Goal: Task Accomplishment & Management: Manage account settings

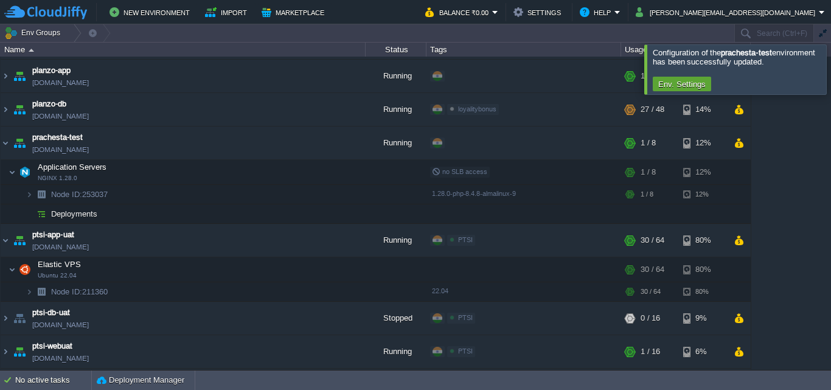
click at [831, 63] on div at bounding box center [846, 68] width 0 height 49
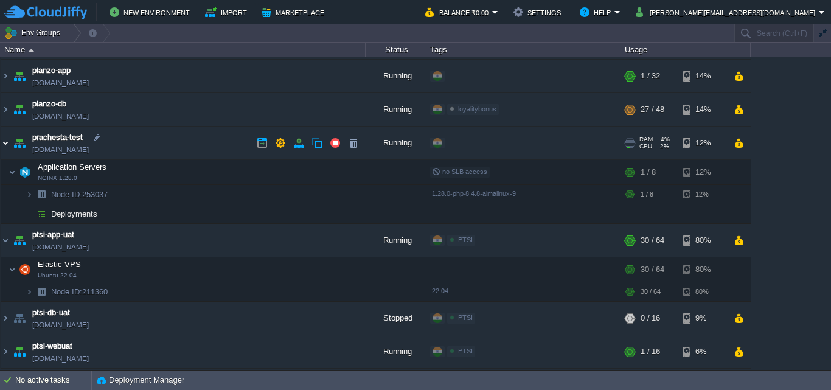
click at [7, 144] on img at bounding box center [6, 143] width 10 height 33
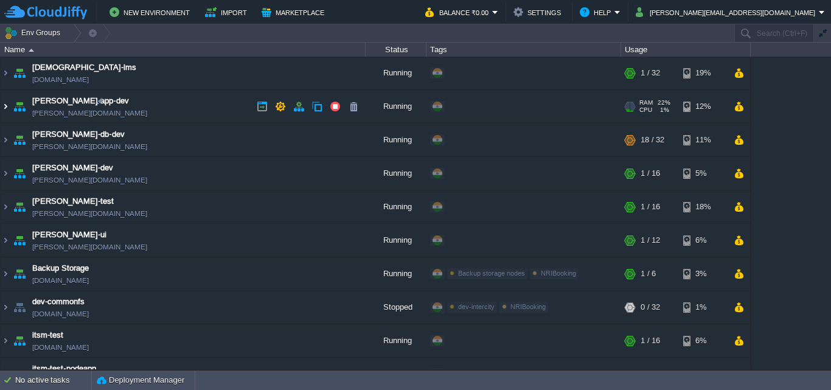
click at [7, 105] on img at bounding box center [6, 106] width 10 height 33
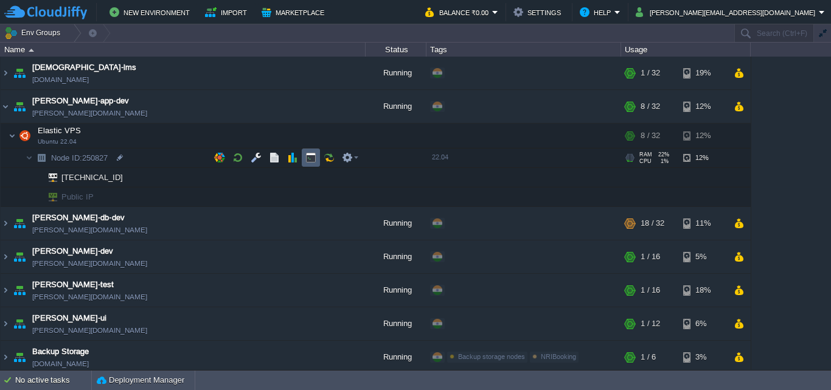
click at [315, 156] on button "button" at bounding box center [311, 157] width 11 height 11
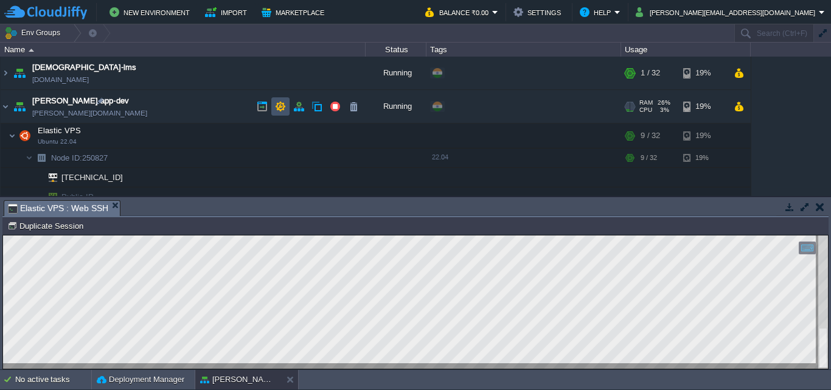
click at [278, 105] on button "button" at bounding box center [280, 106] width 11 height 11
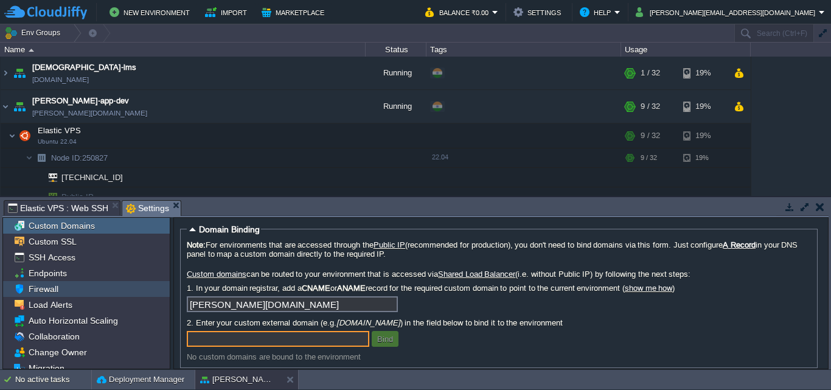
click at [55, 288] on span "Firewall" at bounding box center [43, 289] width 34 height 11
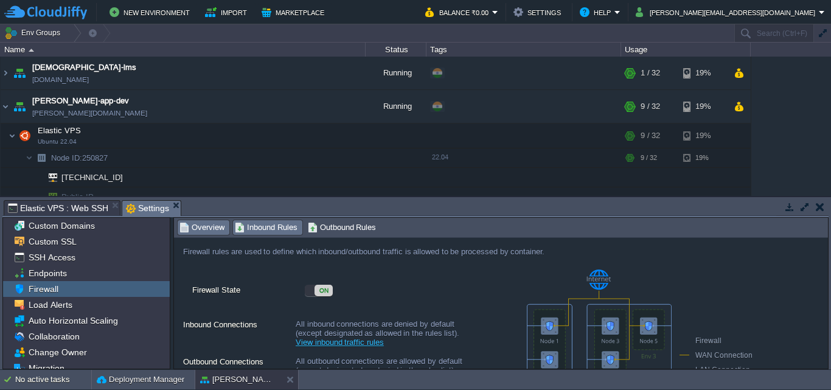
click at [278, 232] on span "Inbound Rules" at bounding box center [266, 227] width 63 height 13
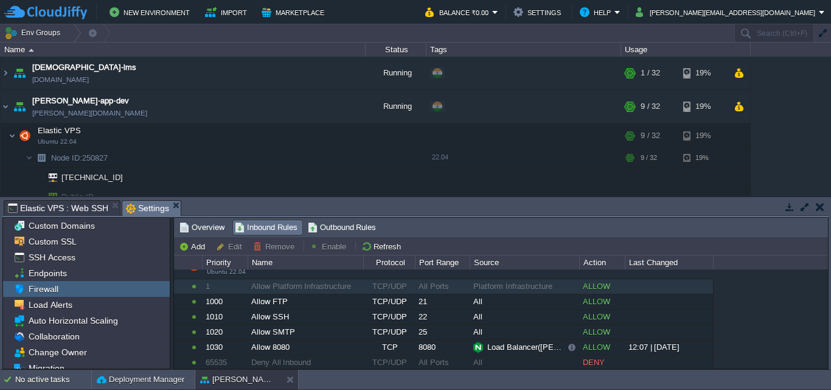
scroll to position [19, 0]
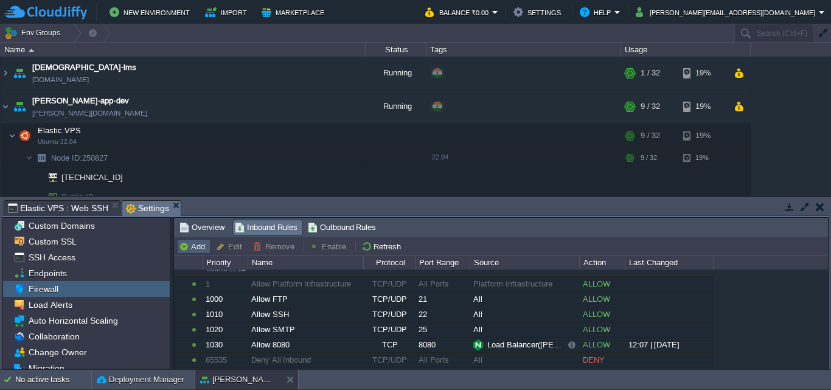
click at [198, 248] on button "Add" at bounding box center [194, 246] width 30 height 11
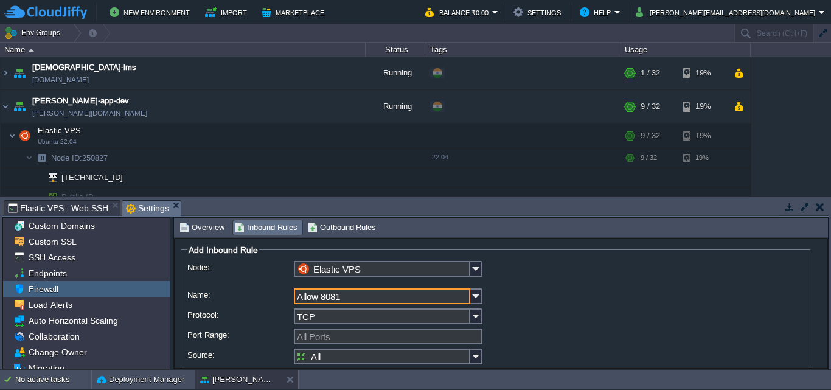
scroll to position [61, 0]
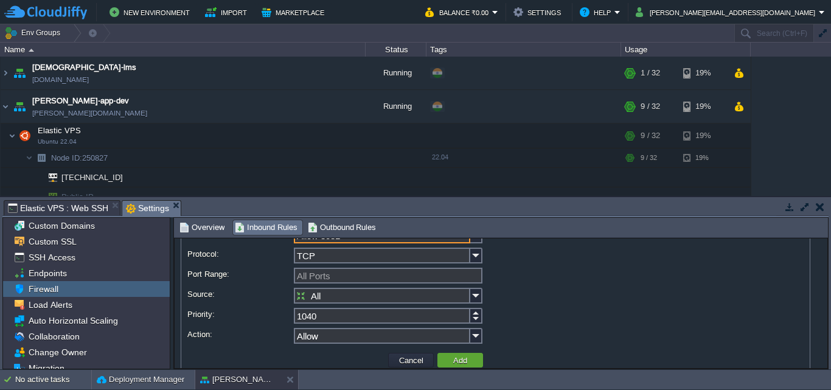
type input "Allow 8081"
click at [353, 278] on input "All Ports" at bounding box center [388, 276] width 189 height 16
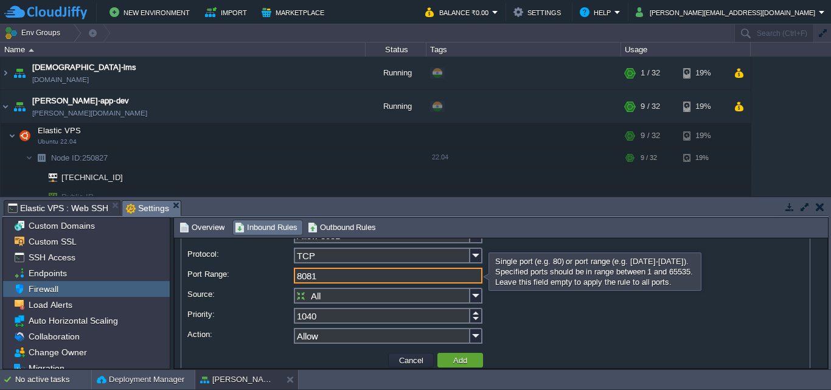
type input "8081"
click at [368, 295] on input "All" at bounding box center [382, 296] width 176 height 16
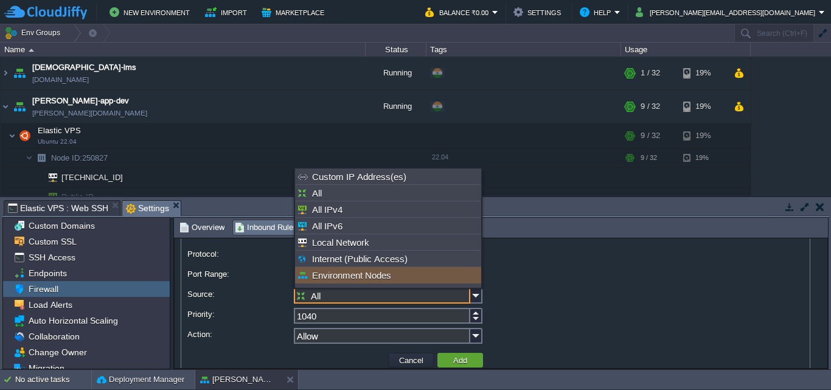
click at [368, 276] on div "Environment Nodes" at bounding box center [388, 275] width 186 height 16
type input "Environment Nodes"
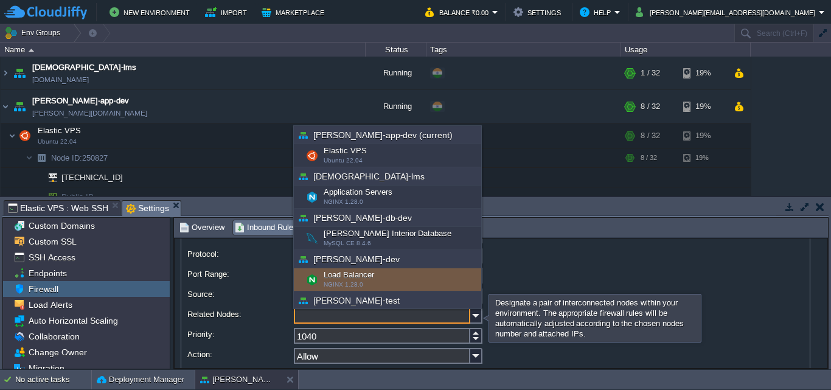
click at [371, 270] on div "Load Balancer NGINX 1.28.0" at bounding box center [387, 279] width 187 height 23
type input "Load Balancer ([PERSON_NAME]-dev)"
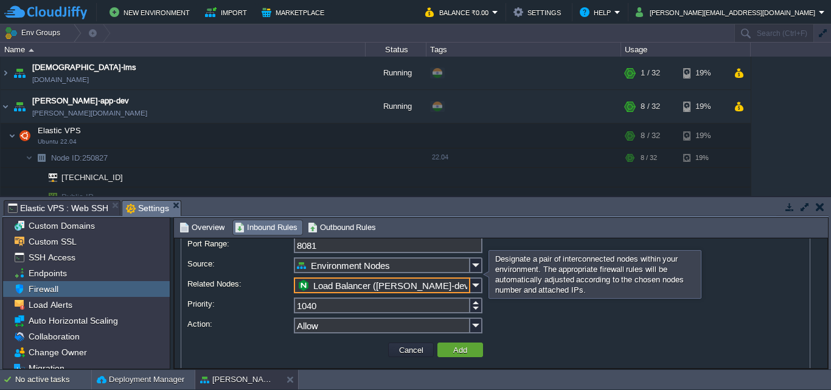
scroll to position [105, 0]
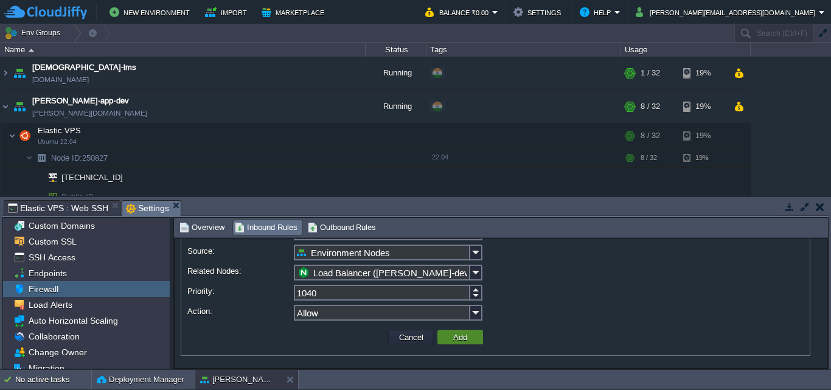
click at [468, 340] on button "Add" at bounding box center [460, 337] width 21 height 11
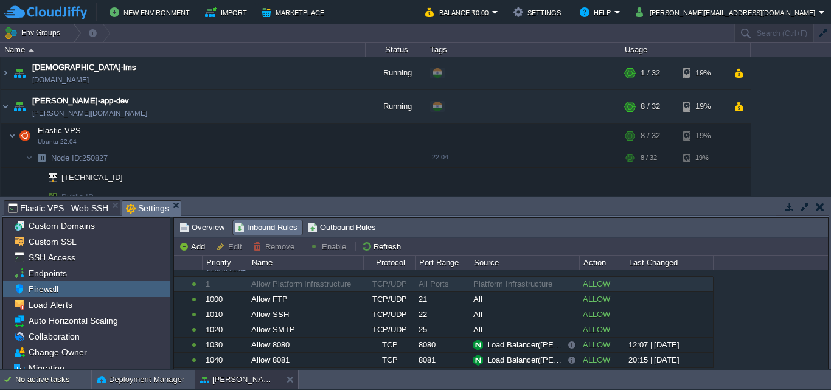
scroll to position [35, 0]
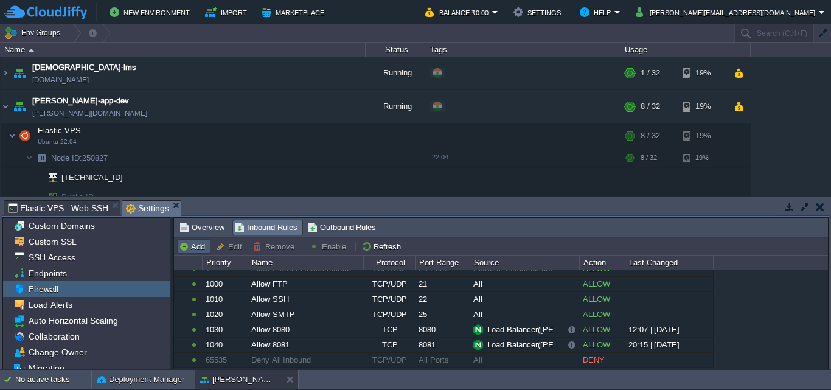
click at [198, 248] on button "Add" at bounding box center [194, 246] width 30 height 11
type input "Elastic VPS"
type input "1050"
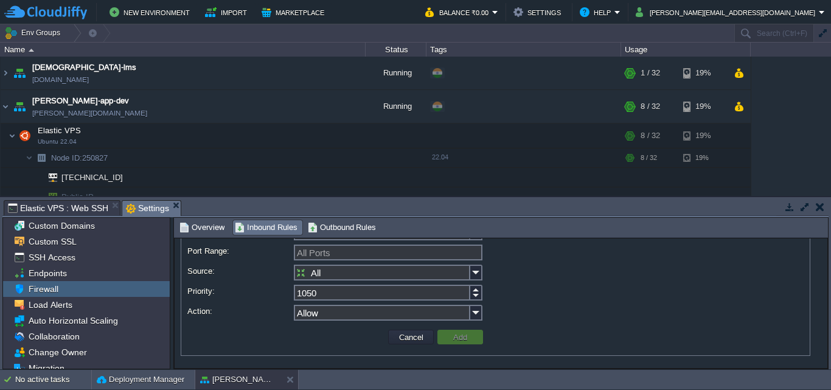
scroll to position [0, 0]
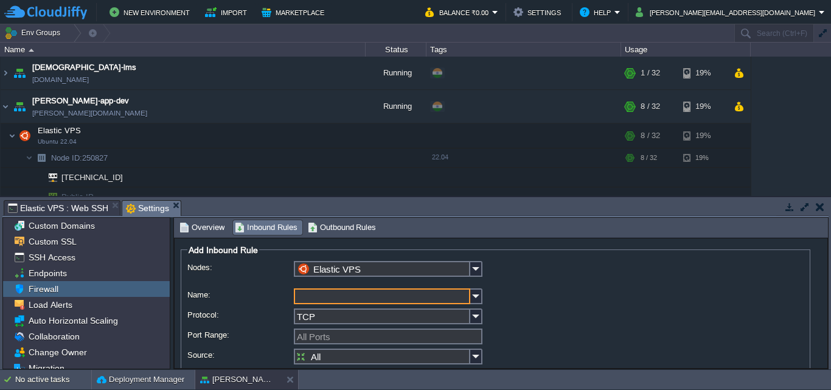
click at [439, 292] on input "Name:" at bounding box center [382, 296] width 176 height 16
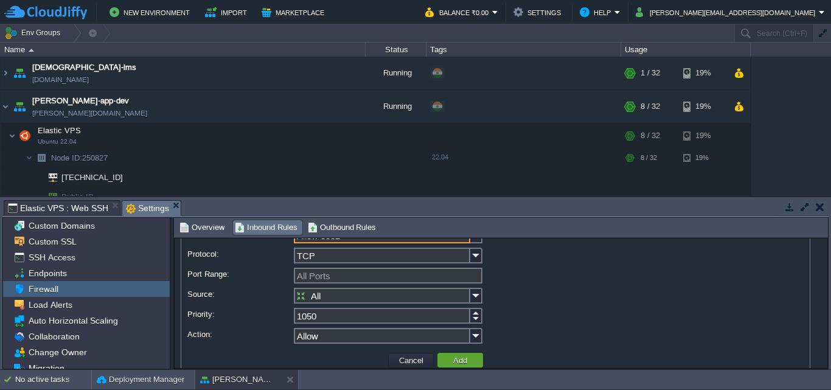
type input "Allow 8082"
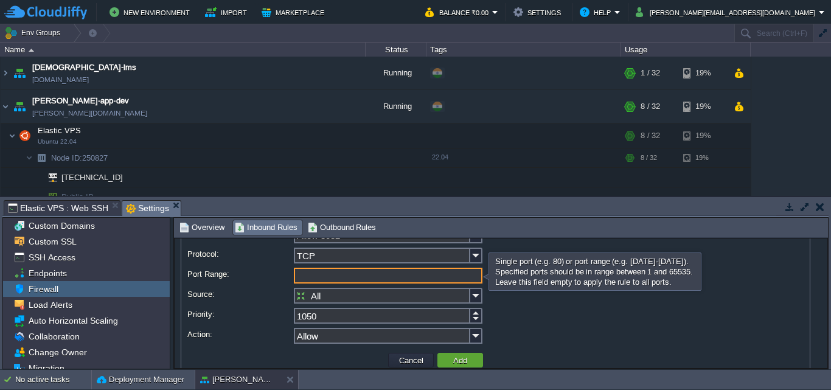
click at [378, 276] on input "Port Range:" at bounding box center [388, 276] width 189 height 16
type input "8082"
click at [376, 296] on input "All" at bounding box center [382, 296] width 176 height 16
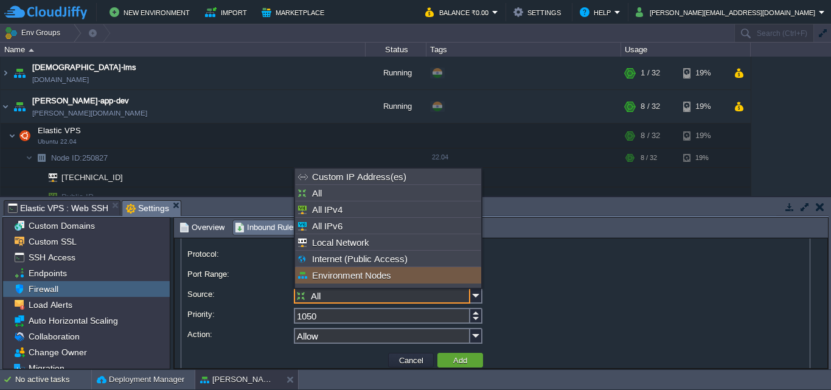
click at [372, 279] on div "Environment Nodes" at bounding box center [388, 275] width 186 height 16
type input "Environment Nodes"
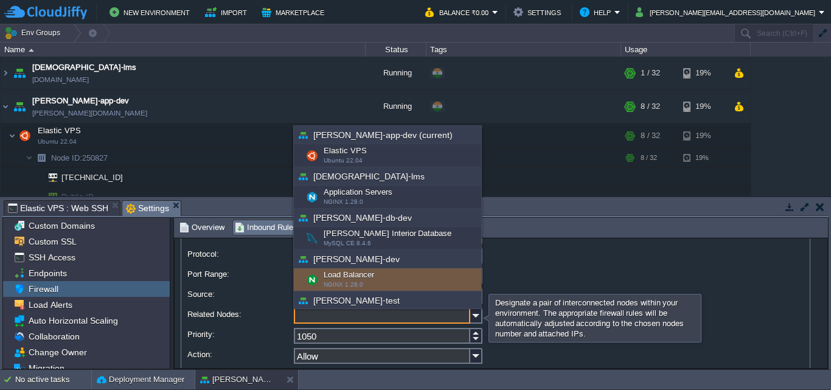
click at [362, 277] on div "Load Balancer NGINX 1.28.0" at bounding box center [387, 279] width 187 height 23
type input "Load Balancer ([PERSON_NAME]-dev)"
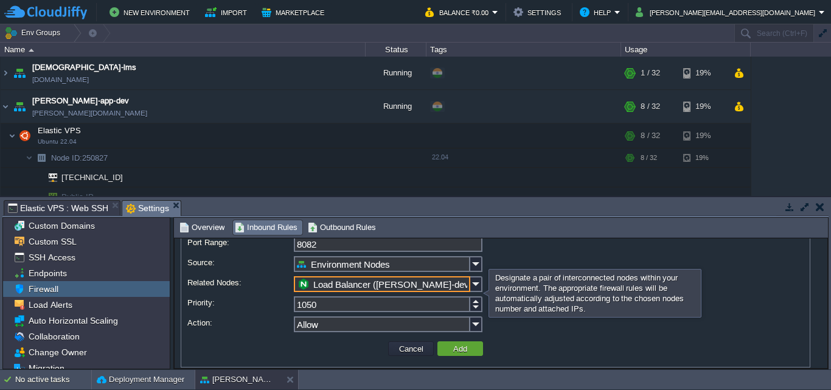
scroll to position [105, 0]
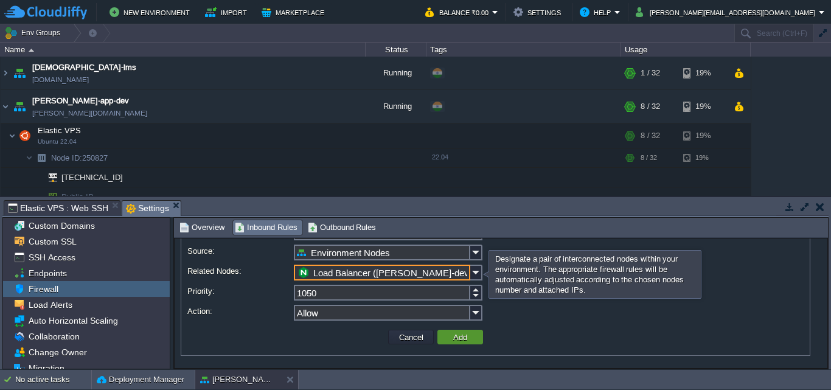
click at [469, 340] on button "Add" at bounding box center [460, 337] width 21 height 11
